Goal: Navigation & Orientation: Find specific page/section

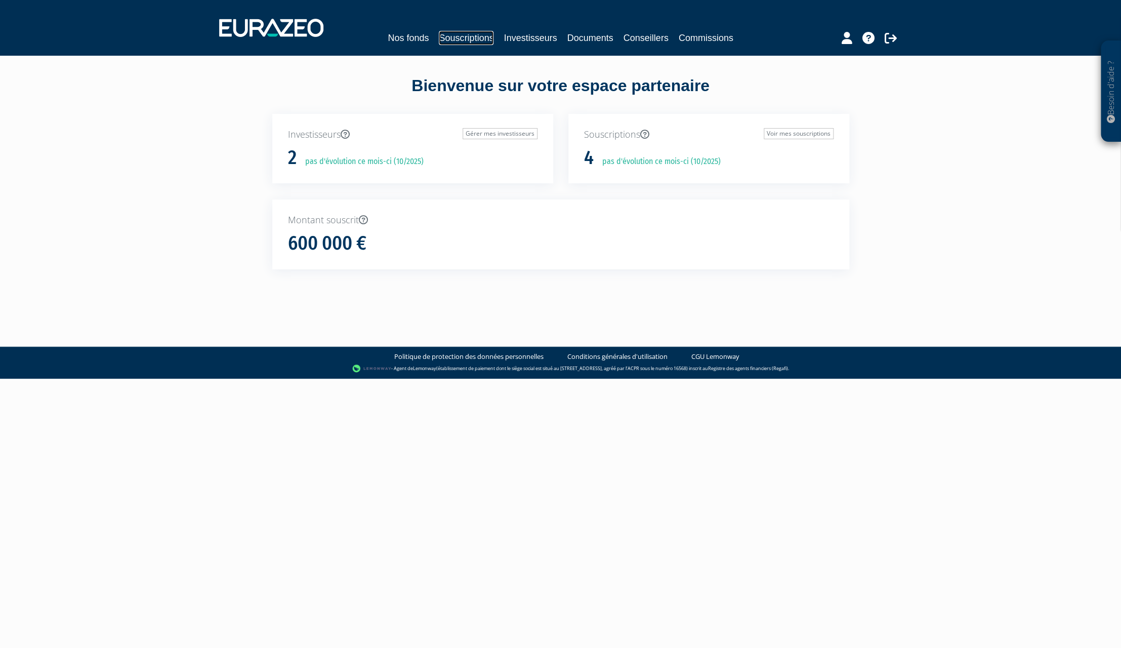
click at [469, 39] on link "Souscriptions" at bounding box center [466, 38] width 55 height 14
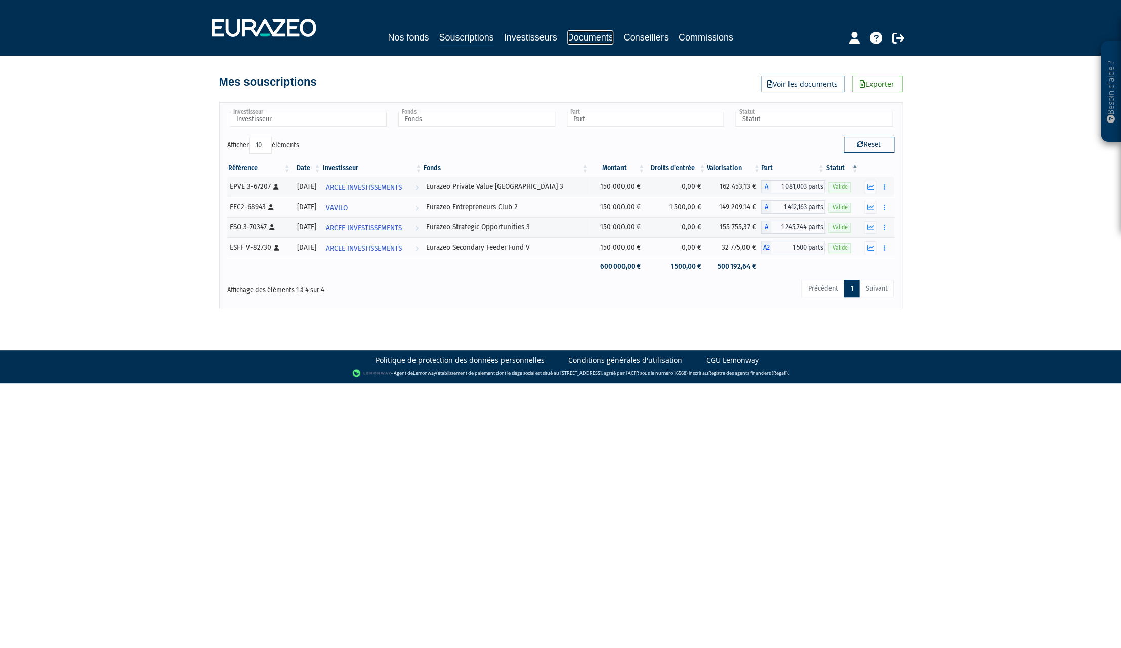
click at [599, 31] on link "Documents" at bounding box center [590, 37] width 46 height 14
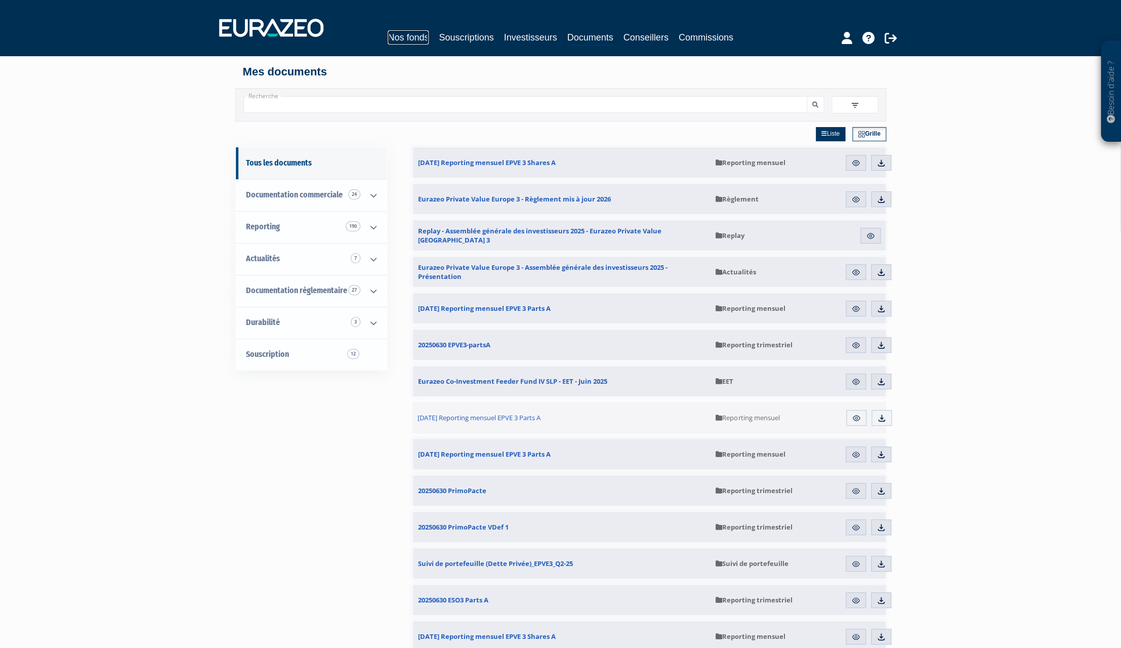
click at [413, 36] on link "Nos fonds" at bounding box center [408, 37] width 41 height 14
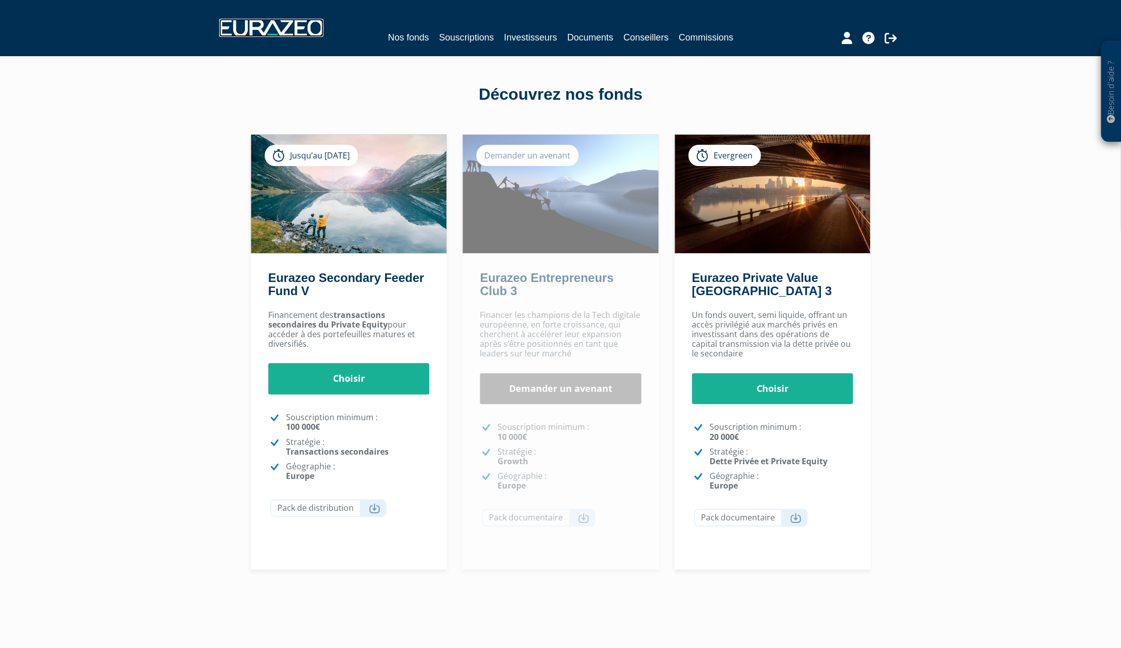
click at [288, 30] on img at bounding box center [271, 28] width 104 height 18
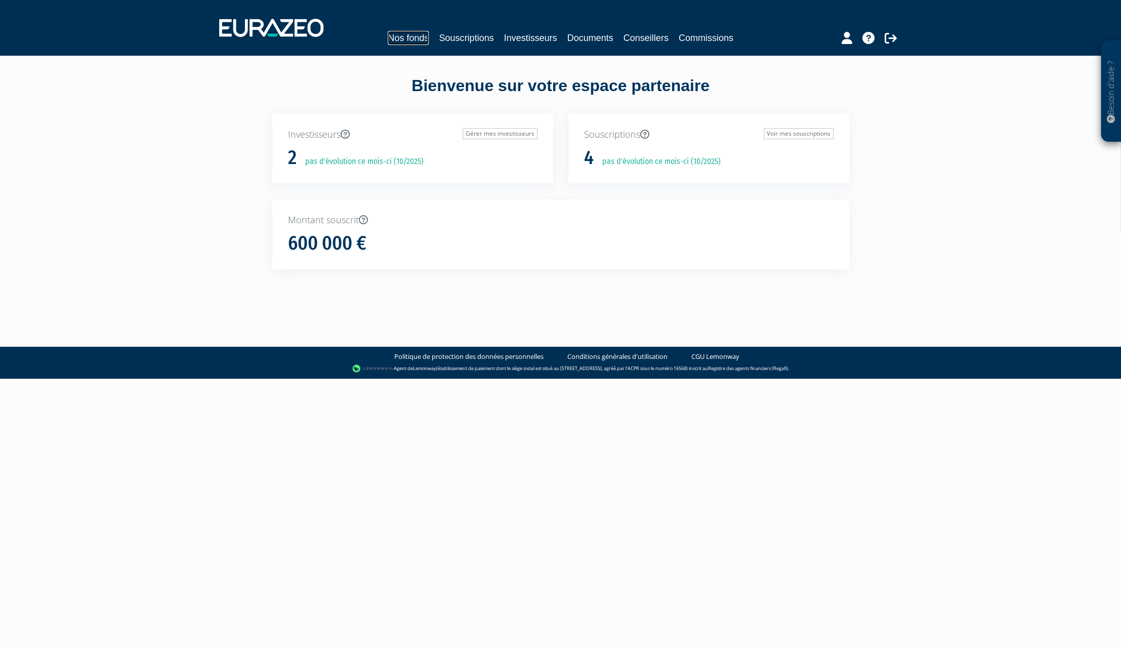
click at [395, 33] on link "Nos fonds" at bounding box center [408, 38] width 41 height 14
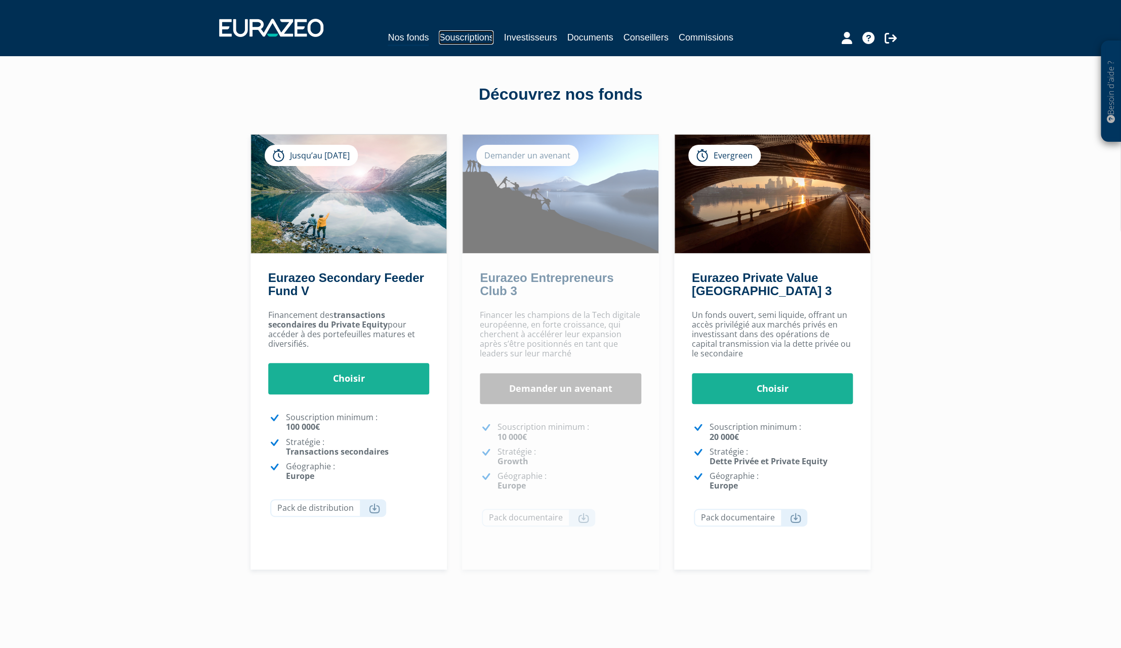
click at [481, 38] on link "Souscriptions" at bounding box center [466, 37] width 55 height 14
